Goal: Task Accomplishment & Management: Manage account settings

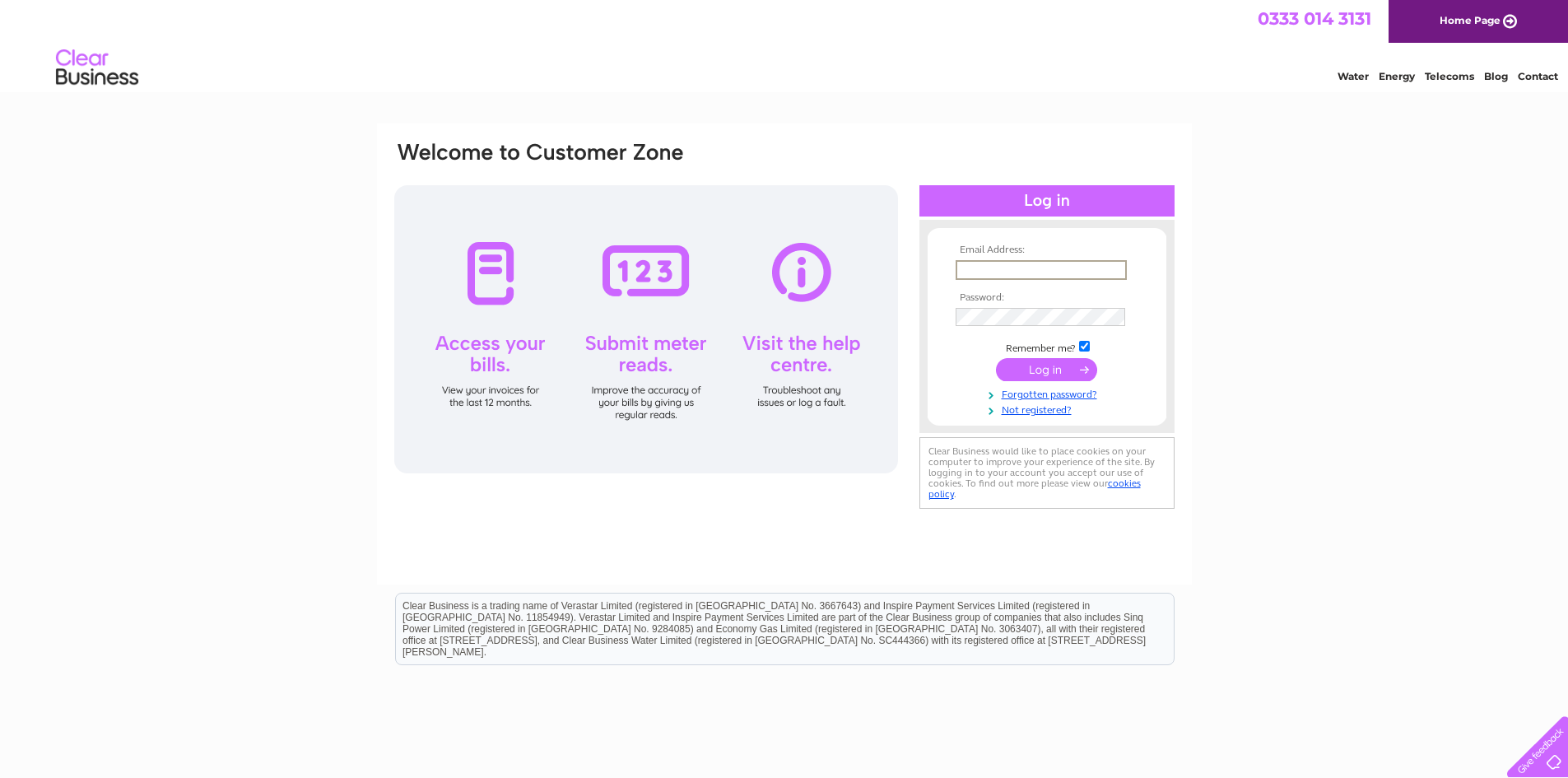
click at [979, 266] on input "text" at bounding box center [1040, 269] width 171 height 20
type input "davenportpro@gmail.com"
click at [1049, 371] on input "submit" at bounding box center [1047, 370] width 102 height 23
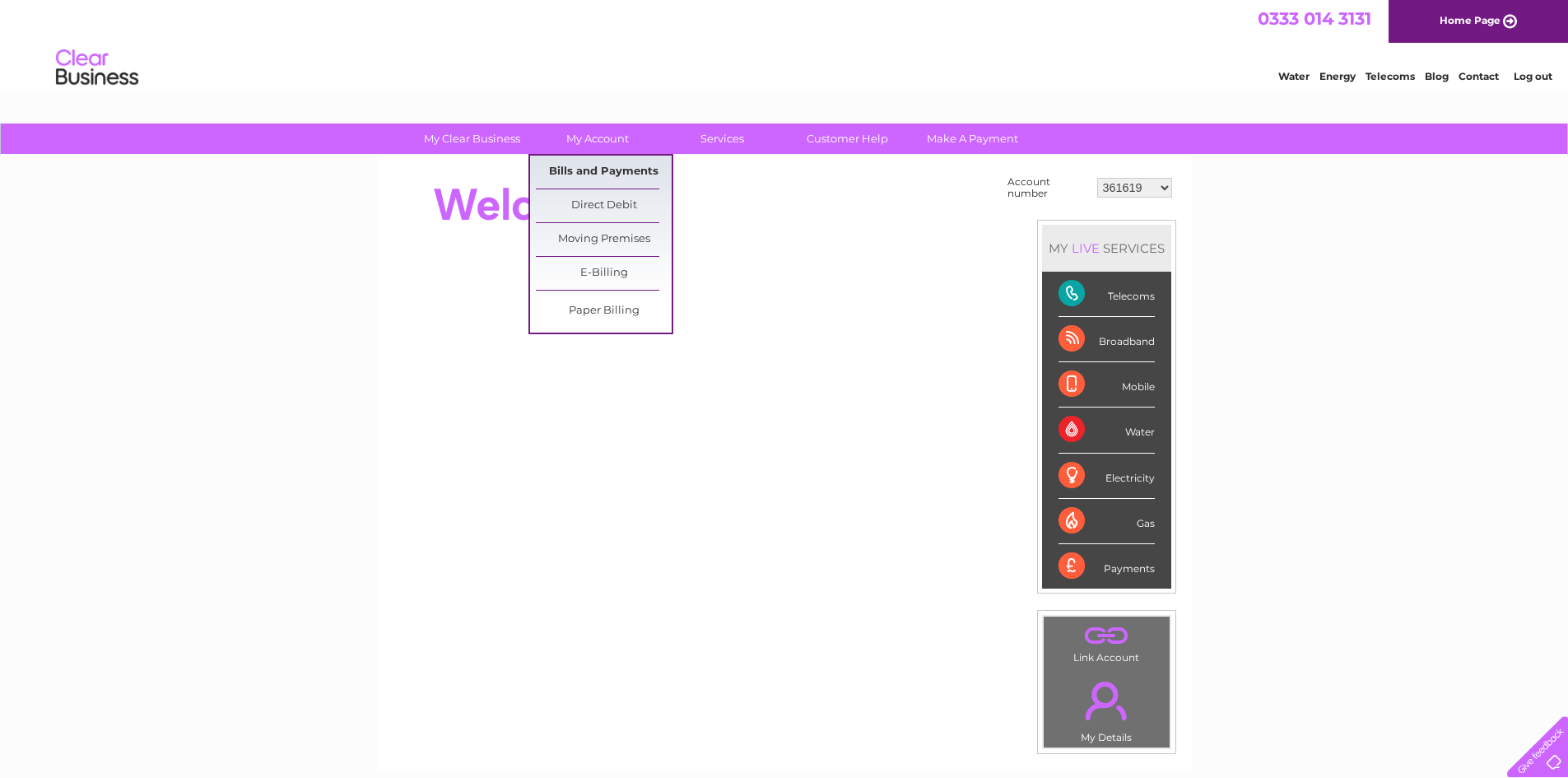
click at [613, 172] on link "Bills and Payments" at bounding box center [603, 172] width 136 height 33
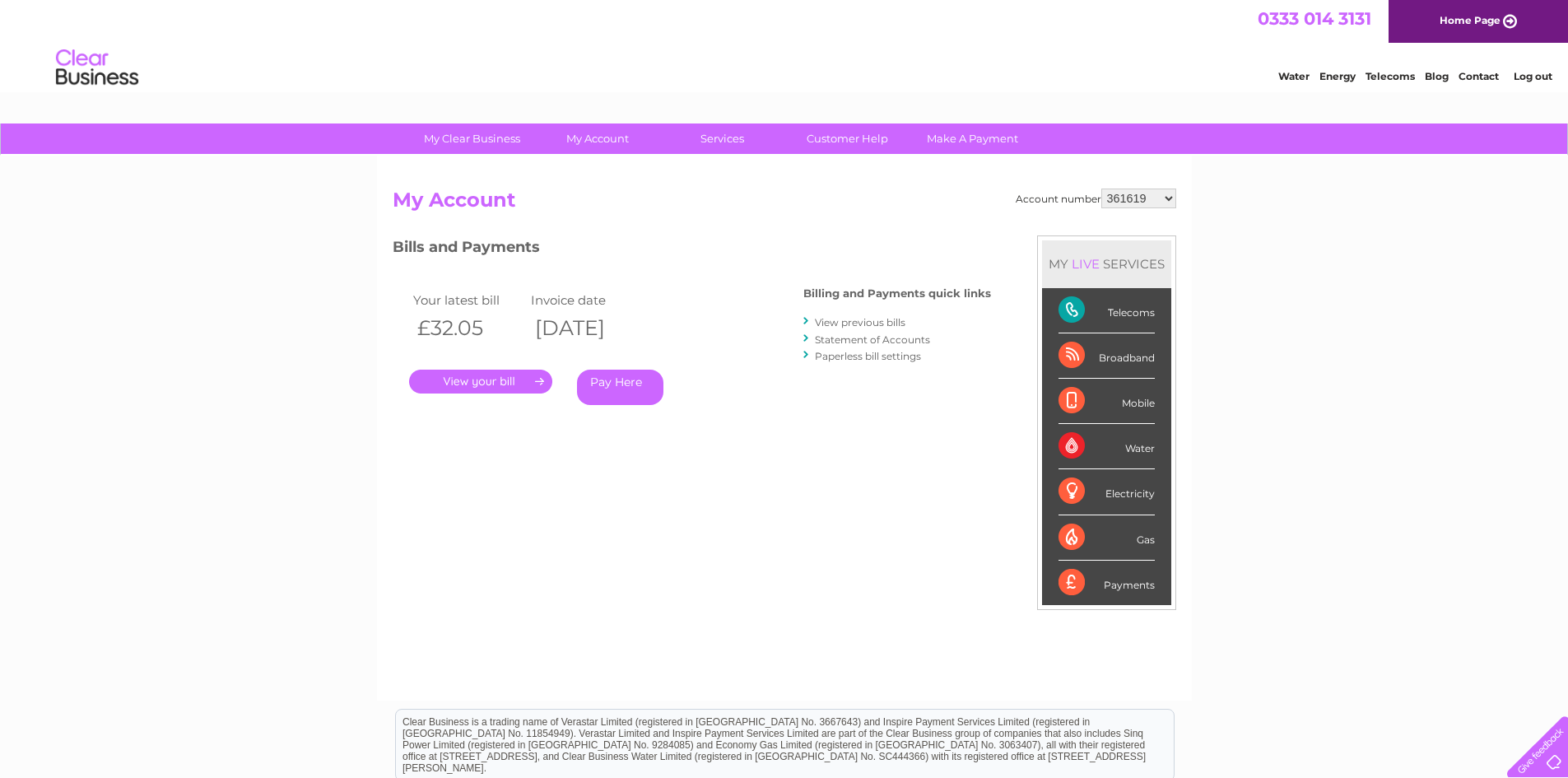
click at [499, 379] on link "." at bounding box center [480, 381] width 143 height 24
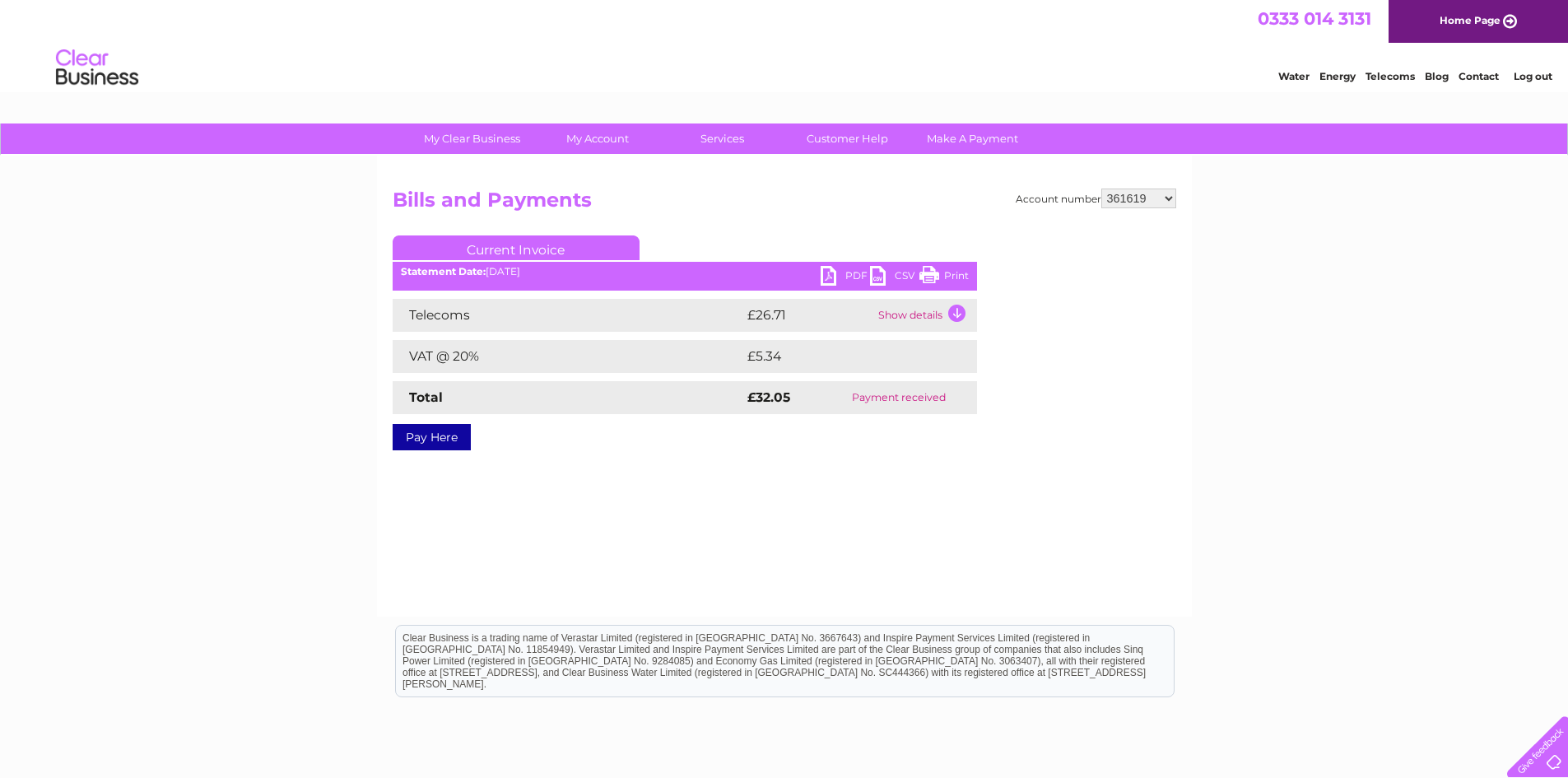
click at [846, 276] on link "PDF" at bounding box center [846, 278] width 50 height 24
click at [1539, 80] on link "Log out" at bounding box center [1533, 76] width 38 height 12
